Goal: Navigation & Orientation: Find specific page/section

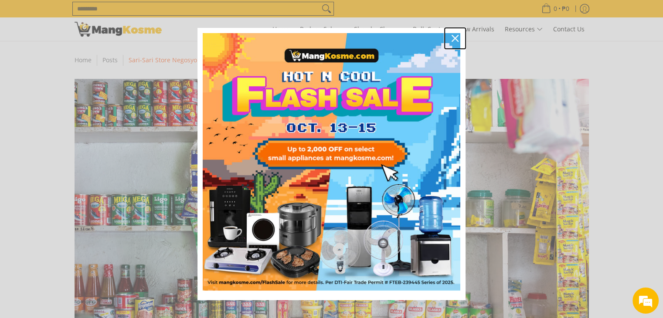
click at [455, 40] on icon "close icon" at bounding box center [454, 38] width 7 height 7
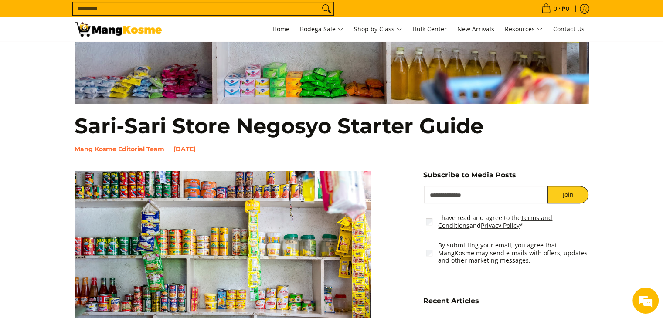
scroll to position [436, 0]
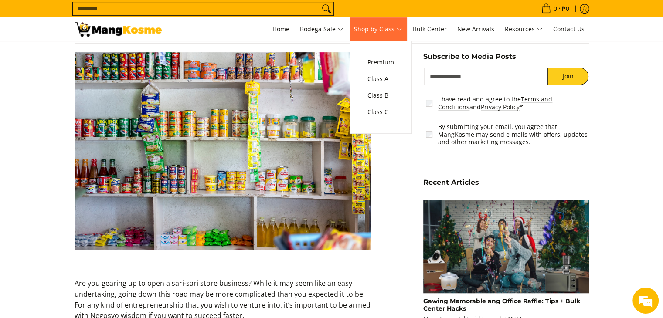
click at [402, 34] on span "Shop by Class" at bounding box center [378, 29] width 48 height 11
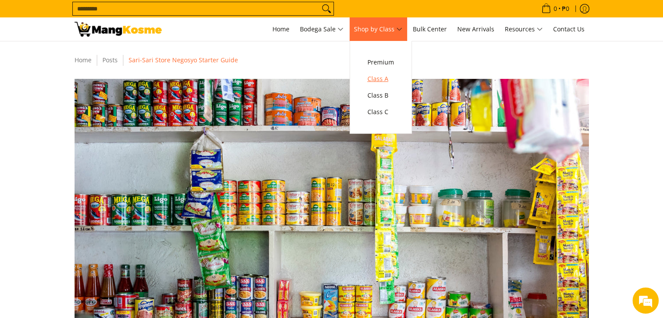
click at [382, 81] on span "Class A" at bounding box center [380, 79] width 27 height 11
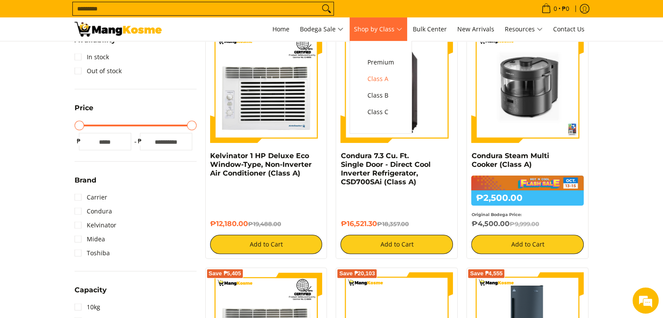
click at [402, 34] on span "Shop by Class" at bounding box center [378, 29] width 48 height 11
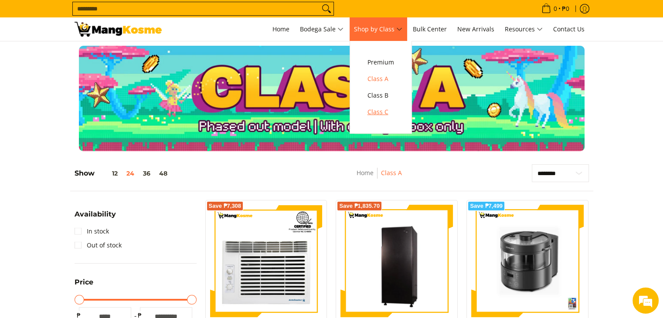
click at [382, 114] on span "Class C" at bounding box center [380, 112] width 27 height 11
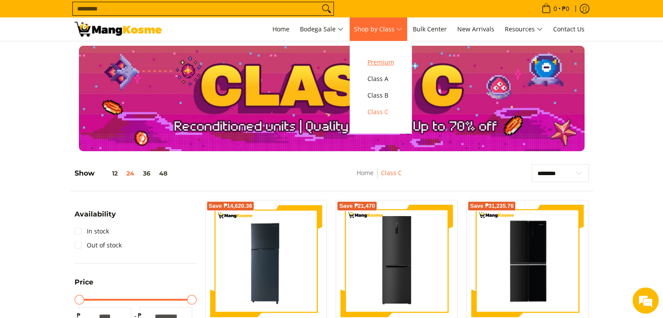
click at [379, 59] on span "Premium" at bounding box center [380, 62] width 27 height 11
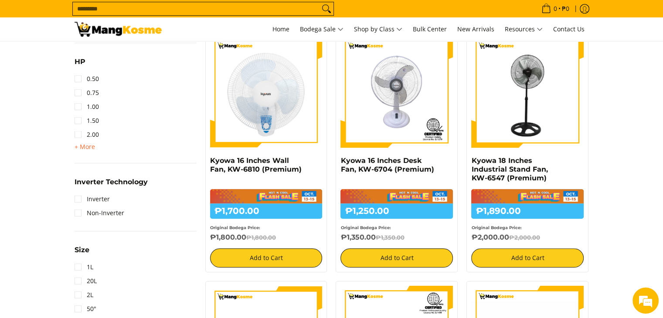
scroll to position [653, 0]
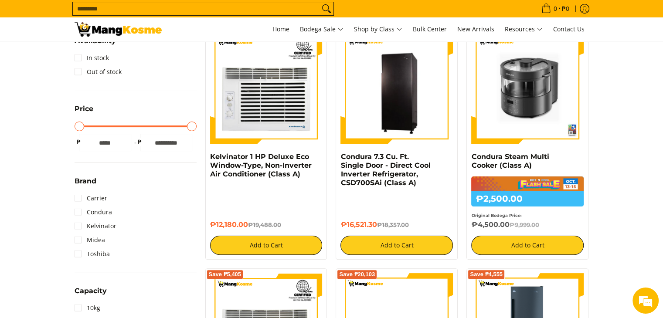
scroll to position [174, 0]
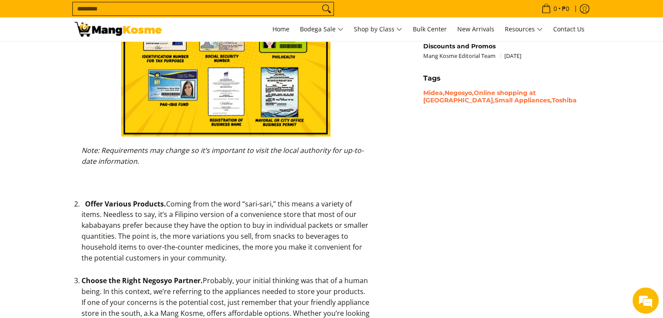
scroll to position [964, 0]
